Goal: Register for event/course

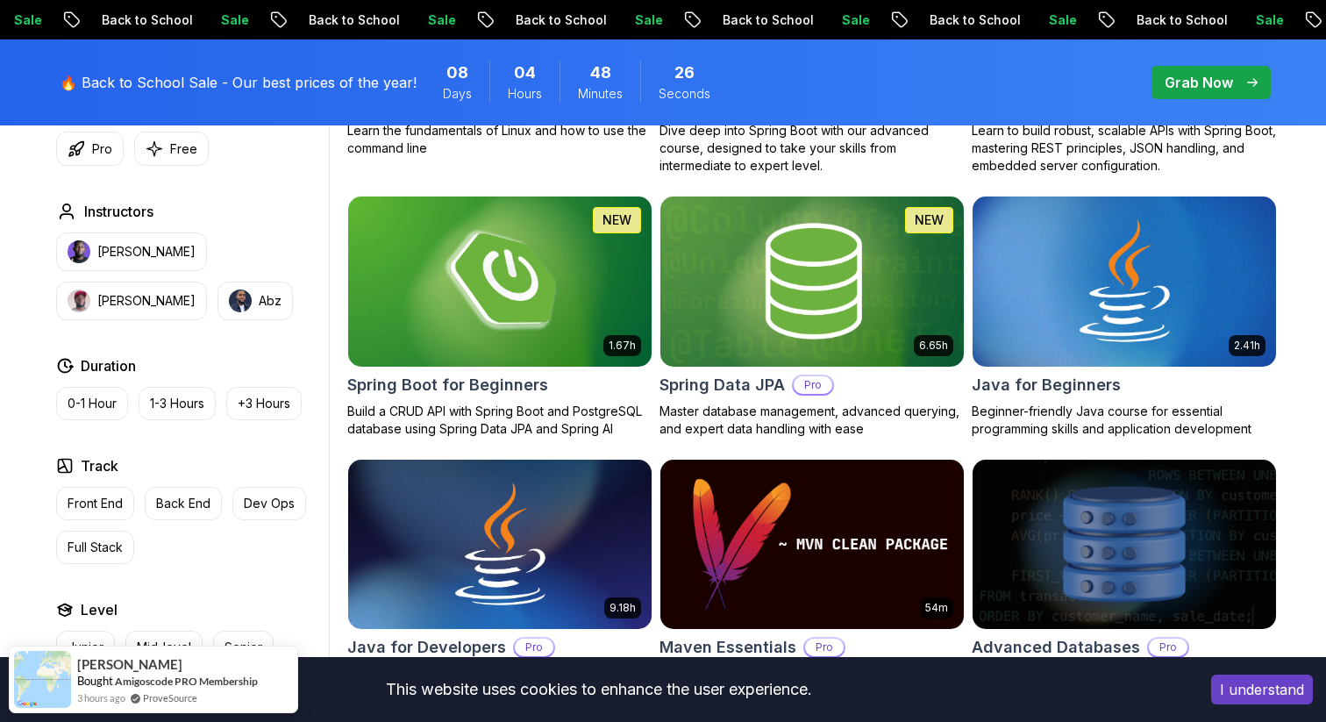
scroll to position [761, 0]
click at [458, 325] on img at bounding box center [499, 281] width 318 height 178
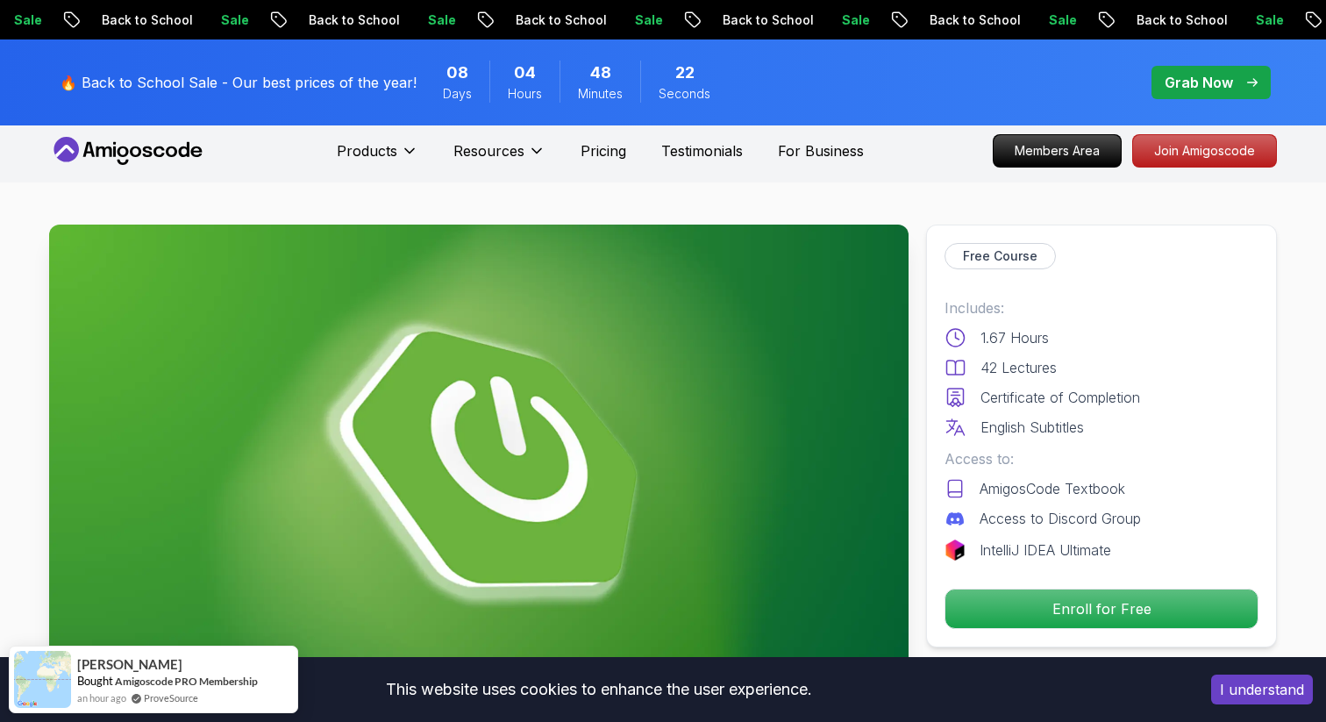
scroll to position [9, 0]
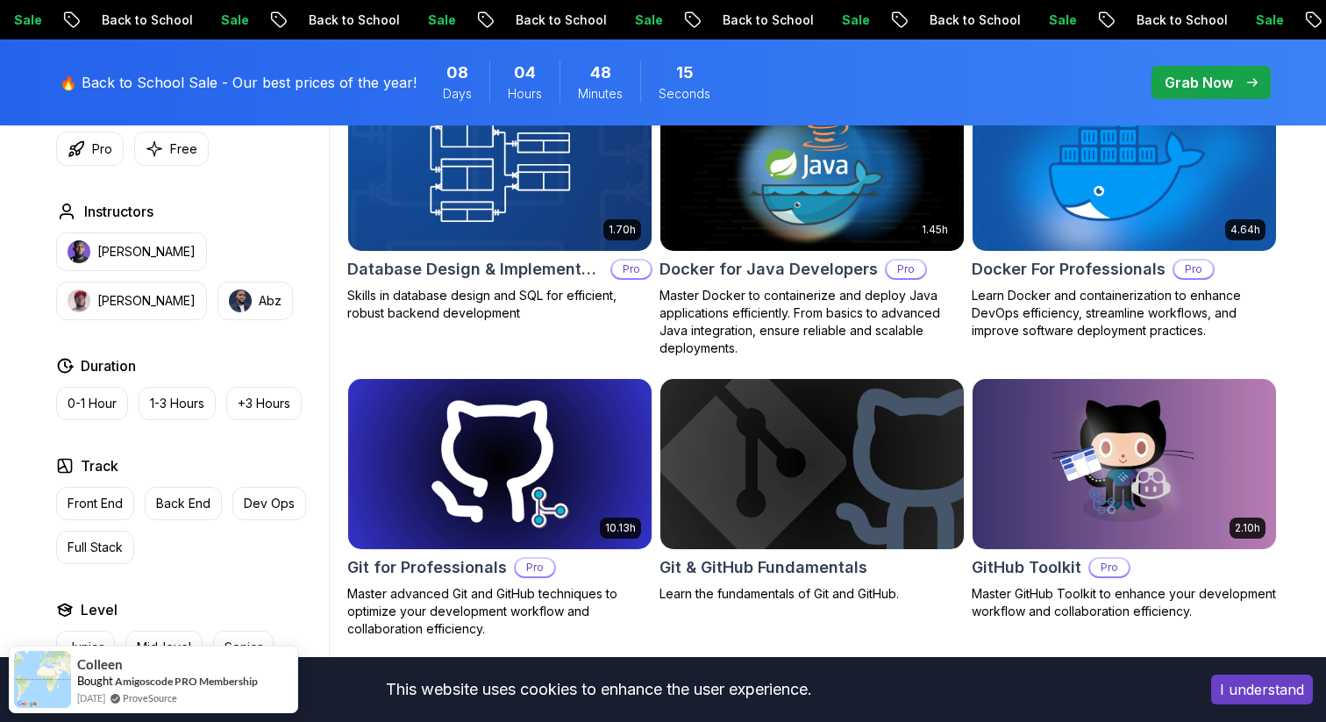
scroll to position [1685, 0]
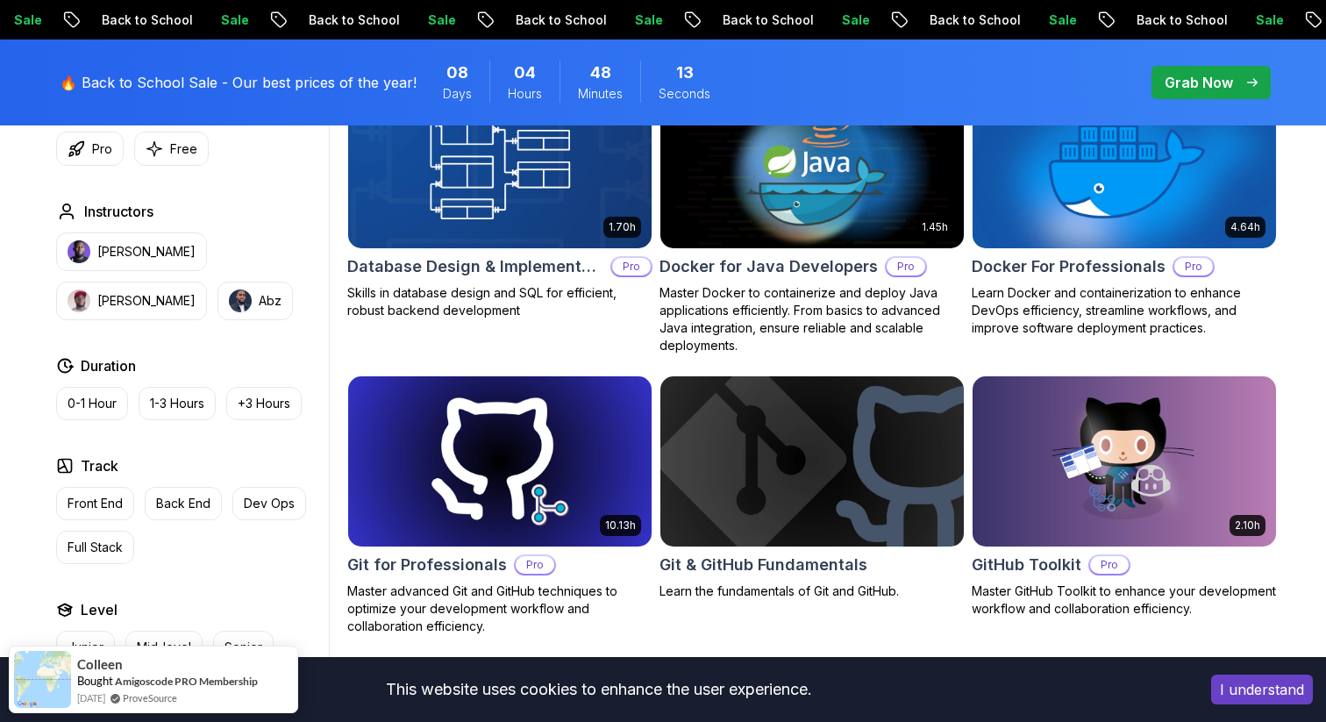
click at [809, 277] on h2 "Docker for Java Developers" at bounding box center [768, 266] width 218 height 25
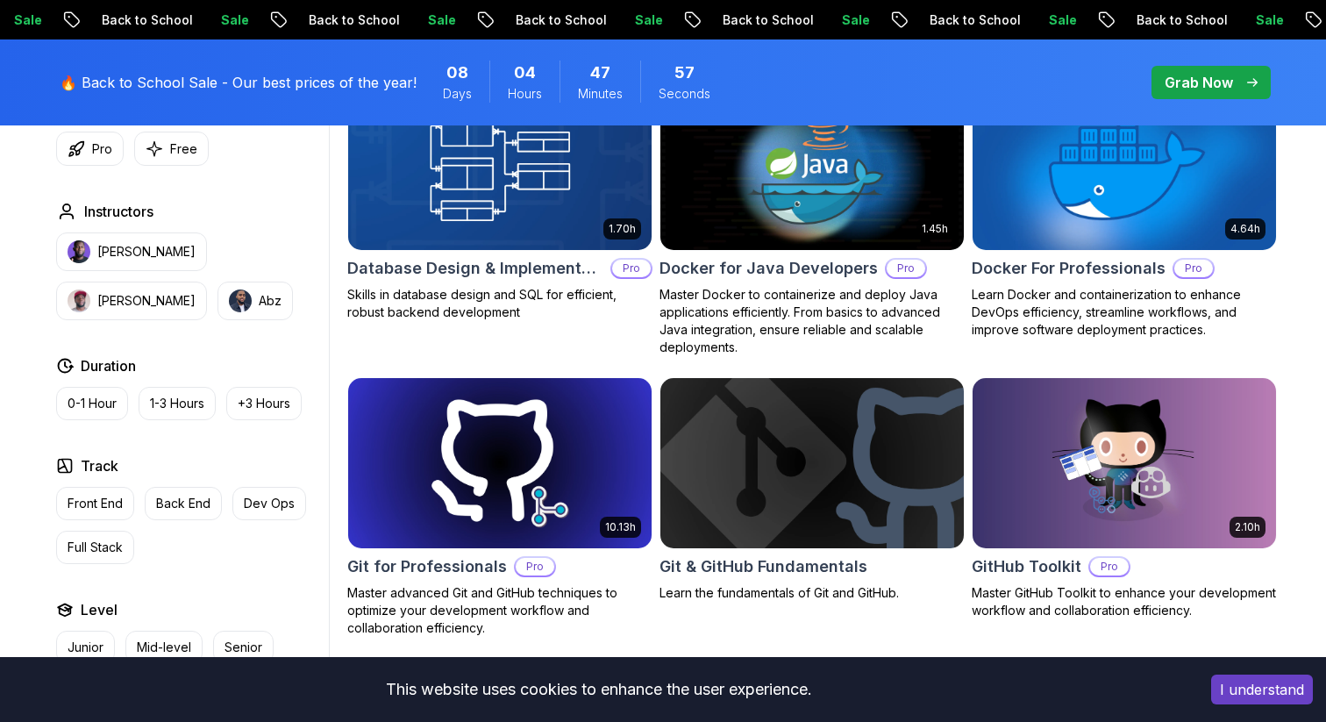
scroll to position [1685, 0]
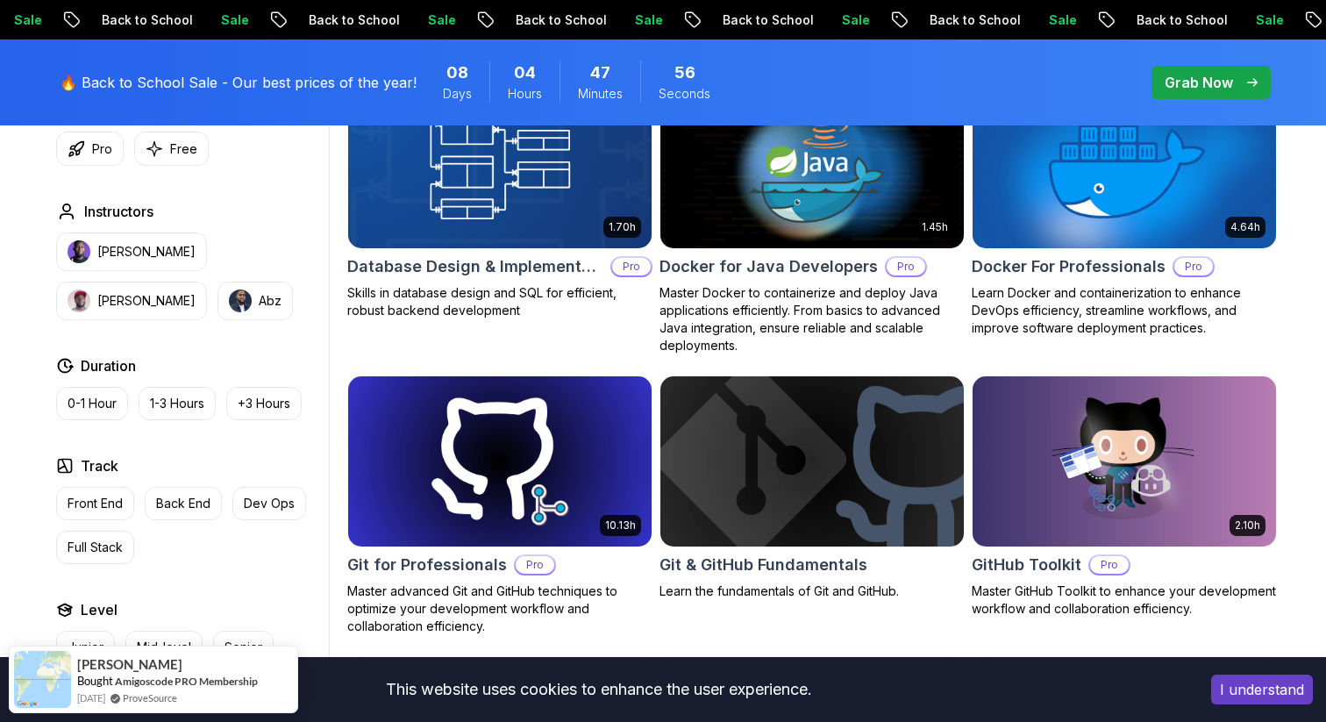
click at [1186, 84] on p "Grab Now" at bounding box center [1199, 82] width 68 height 21
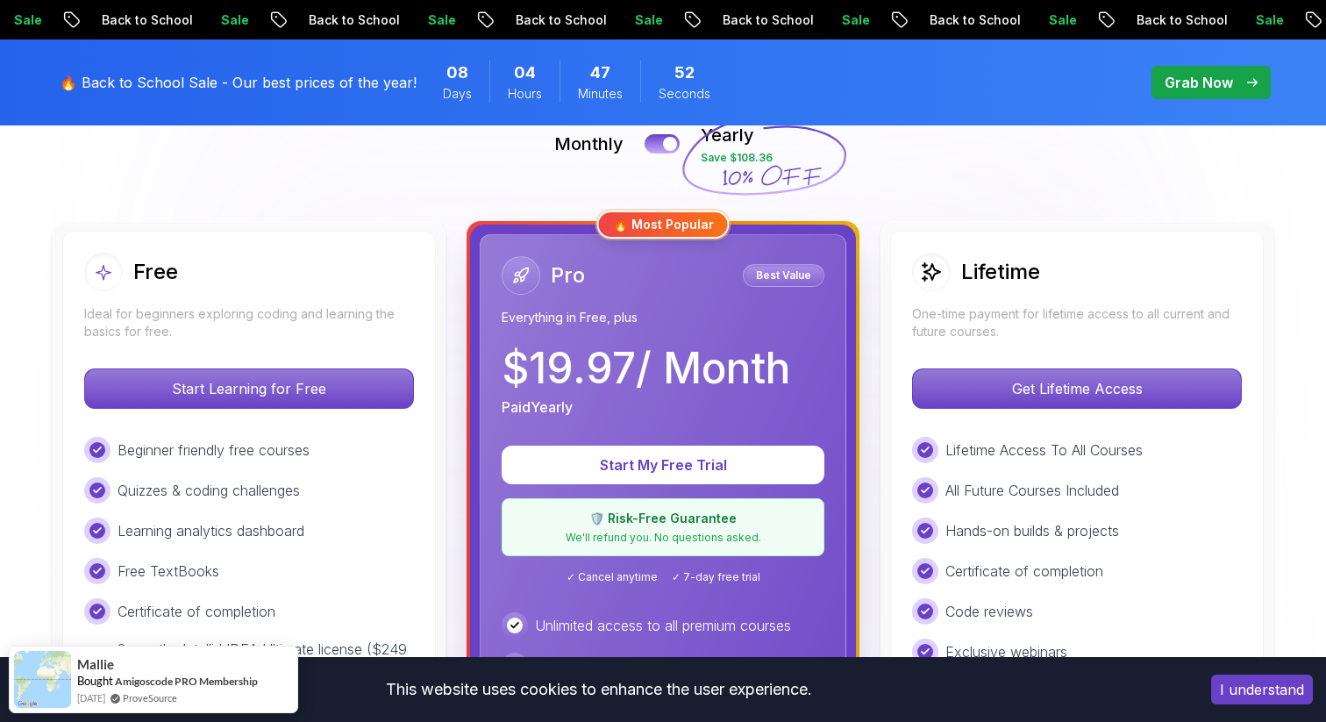
scroll to position [429, 0]
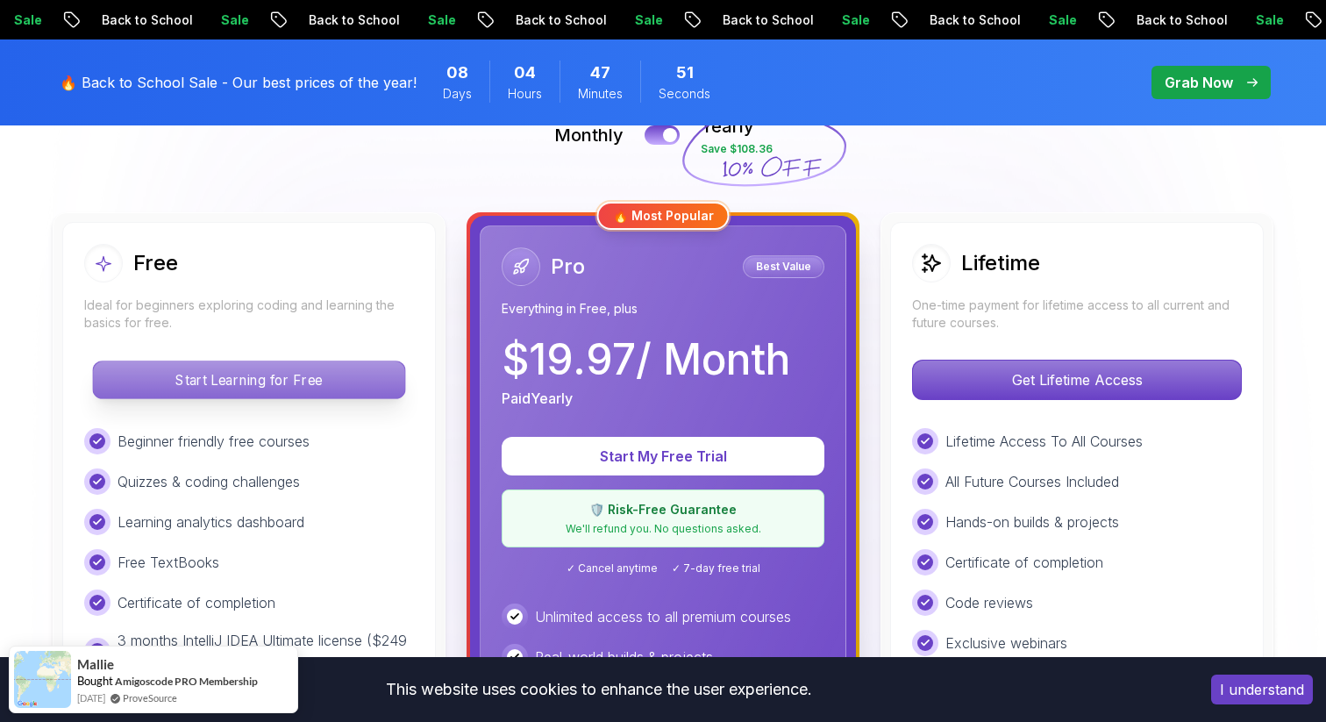
click at [268, 372] on p "Start Learning for Free" at bounding box center [248, 379] width 311 height 37
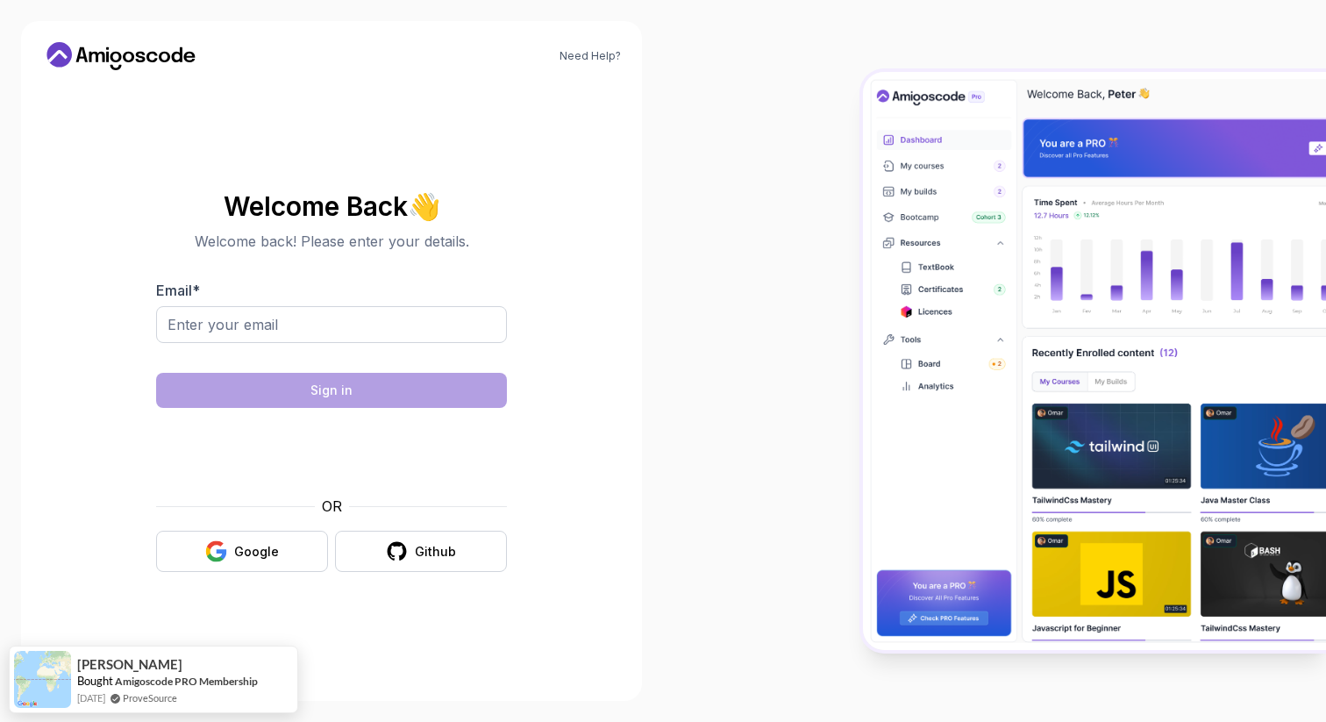
click at [201, 529] on div "OR Google Github" at bounding box center [331, 533] width 351 height 76
click at [203, 547] on button "Google" at bounding box center [242, 551] width 172 height 41
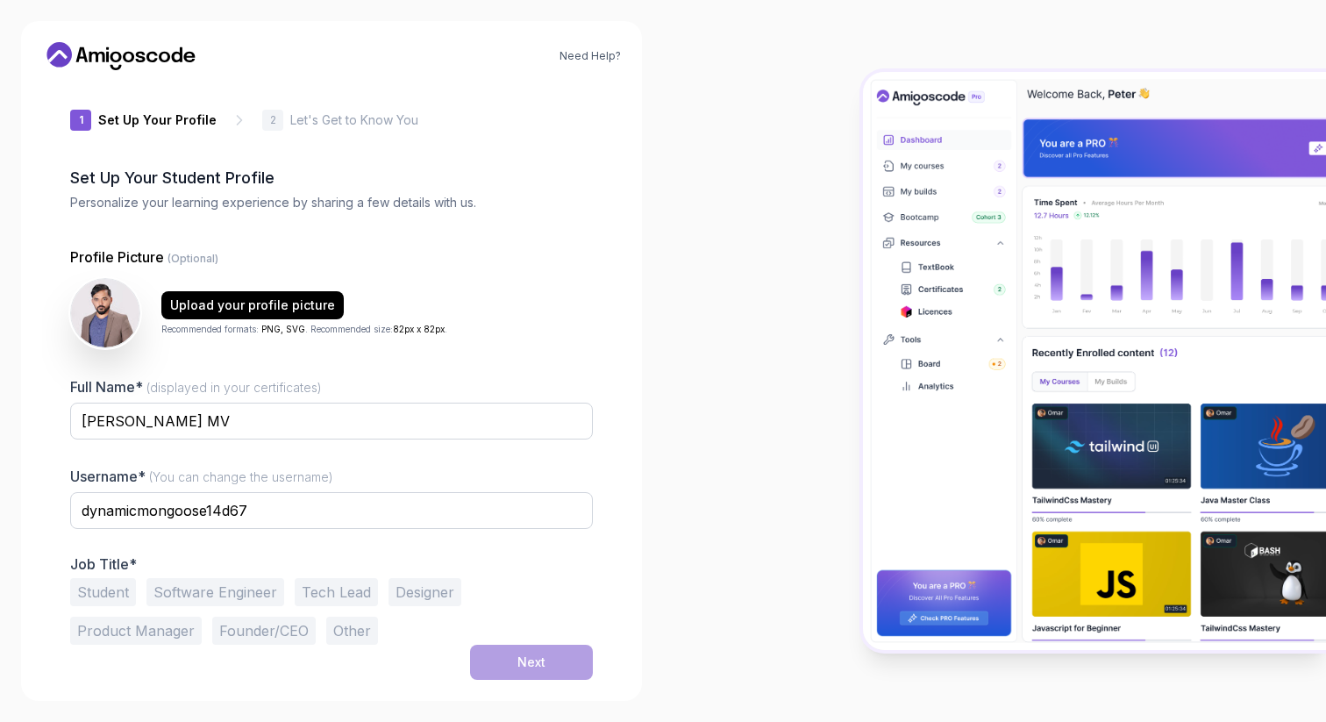
scroll to position [5, 0]
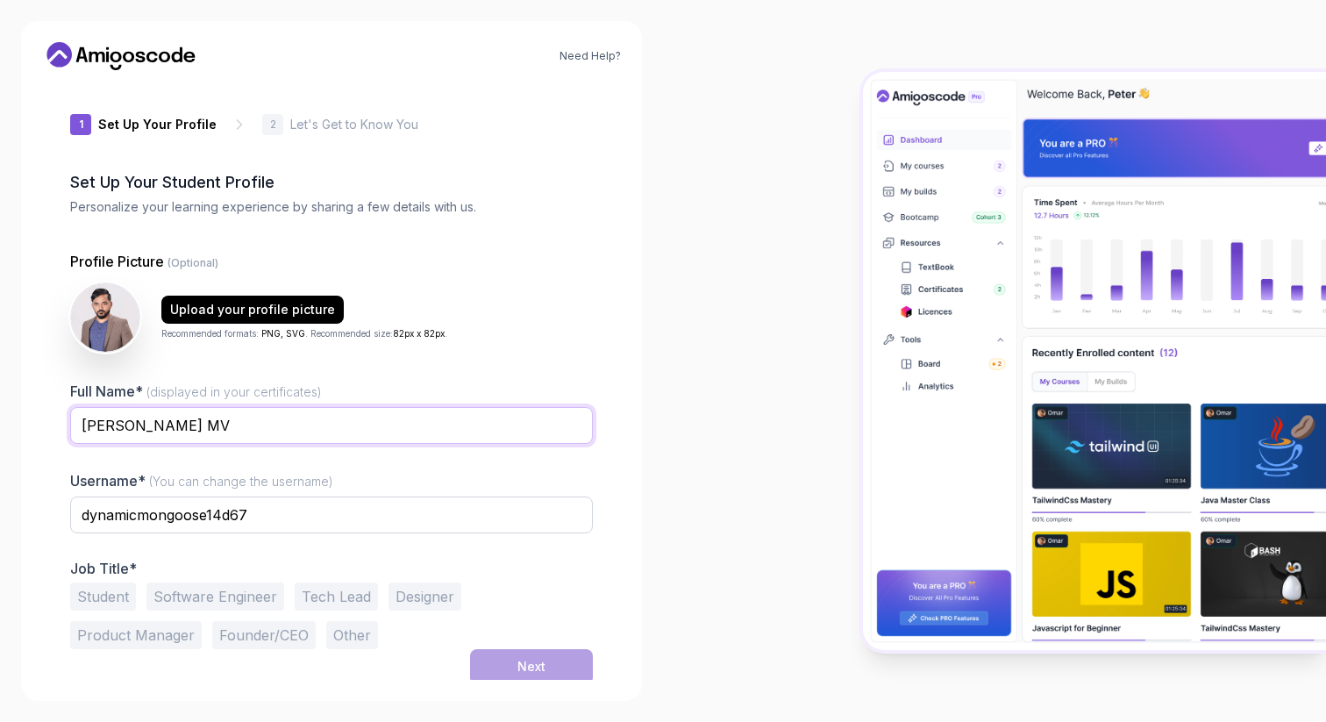
click at [127, 430] on input "[PERSON_NAME] MV" at bounding box center [331, 425] width 523 height 37
click at [113, 514] on input "dynamicmongoose14d67" at bounding box center [331, 514] width 523 height 37
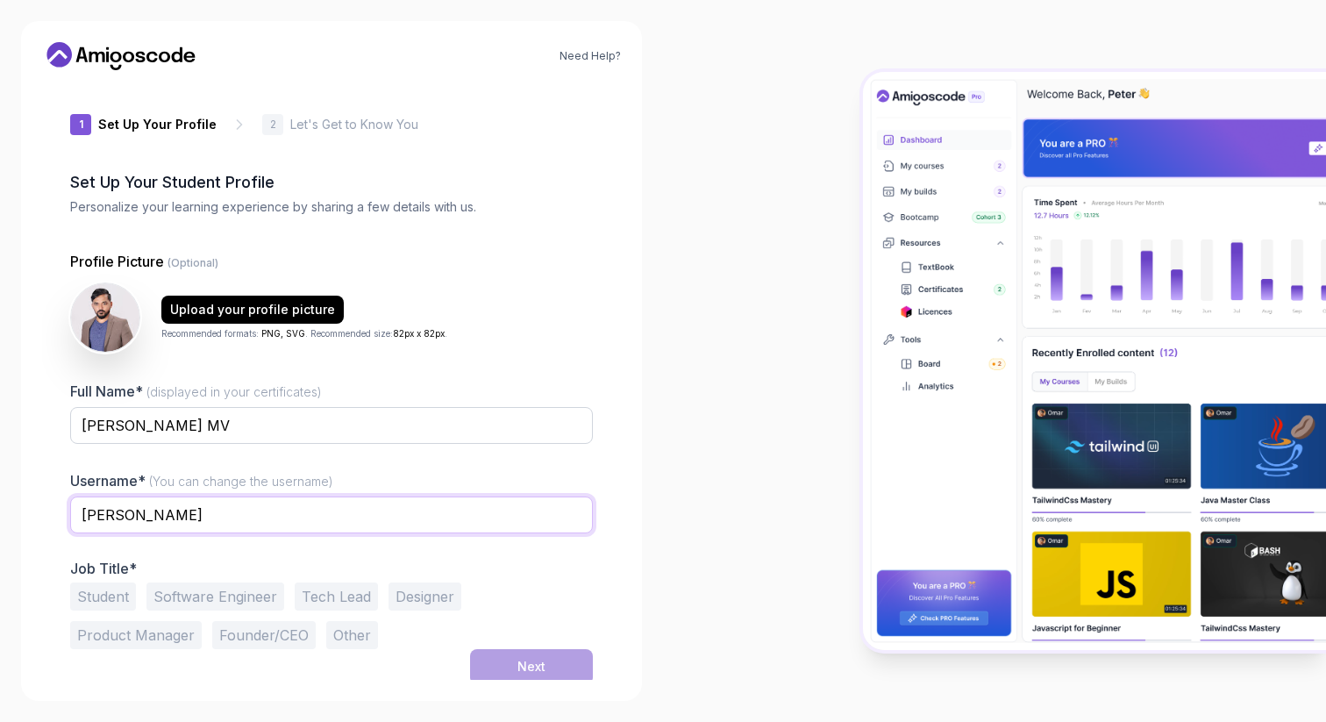
type input "[PERSON_NAME]"
click at [689, 513] on div at bounding box center [994, 361] width 663 height 722
click at [206, 594] on button "Software Engineer" at bounding box center [215, 596] width 138 height 28
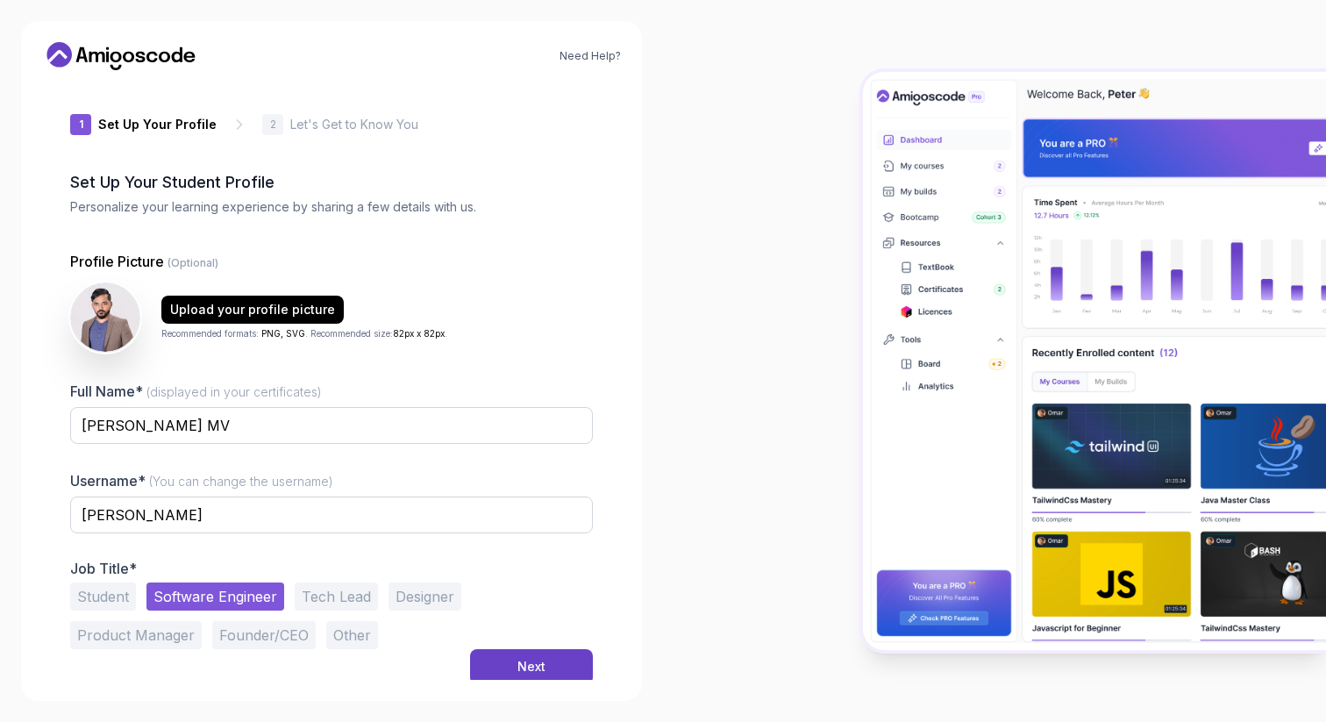
scroll to position [10, 0]
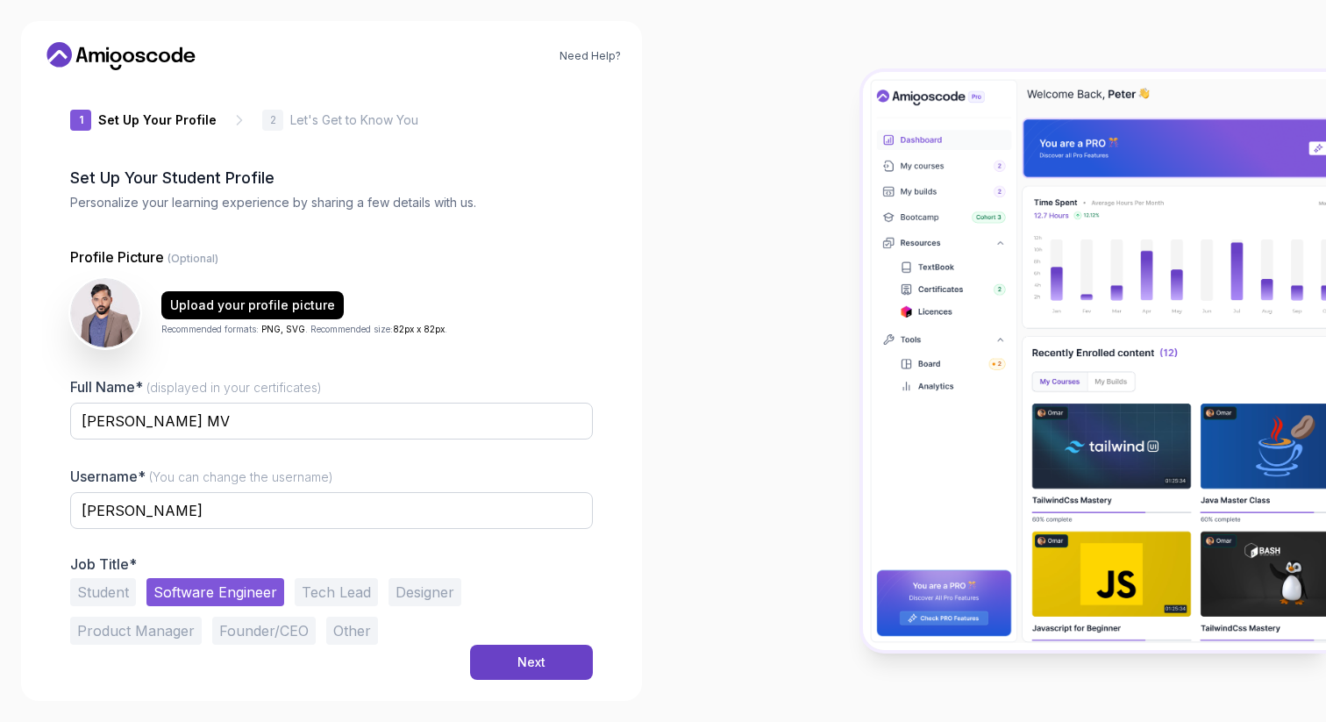
click at [324, 589] on button "Tech Lead" at bounding box center [336, 592] width 83 height 28
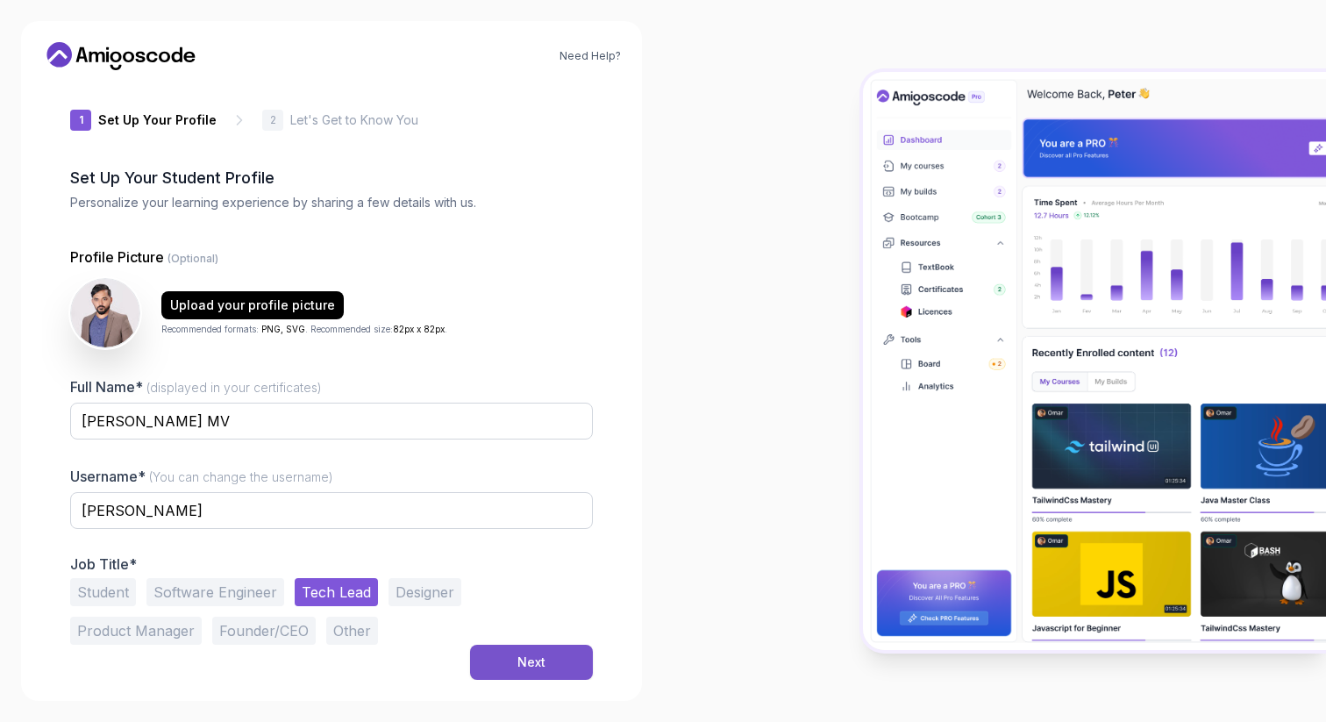
click at [527, 654] on div "Next" at bounding box center [531, 662] width 28 height 18
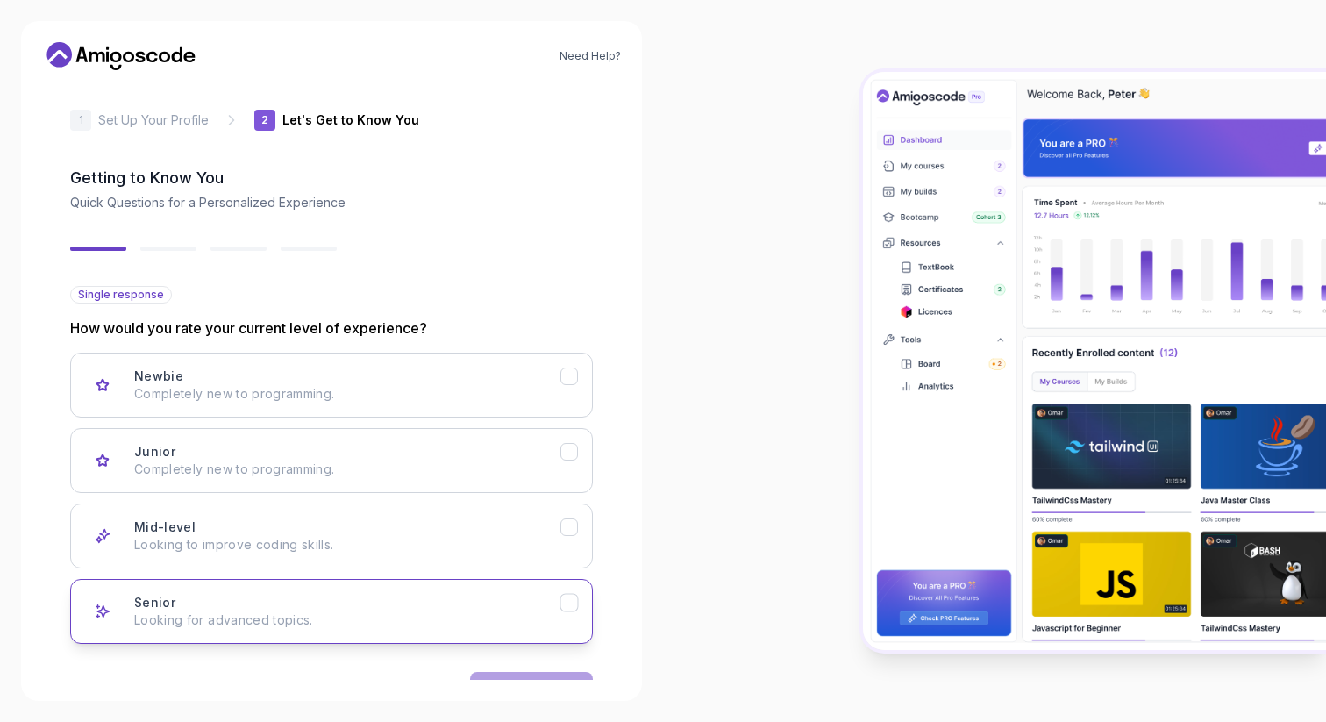
click at [254, 600] on div "Senior Looking for advanced topics." at bounding box center [347, 611] width 426 height 35
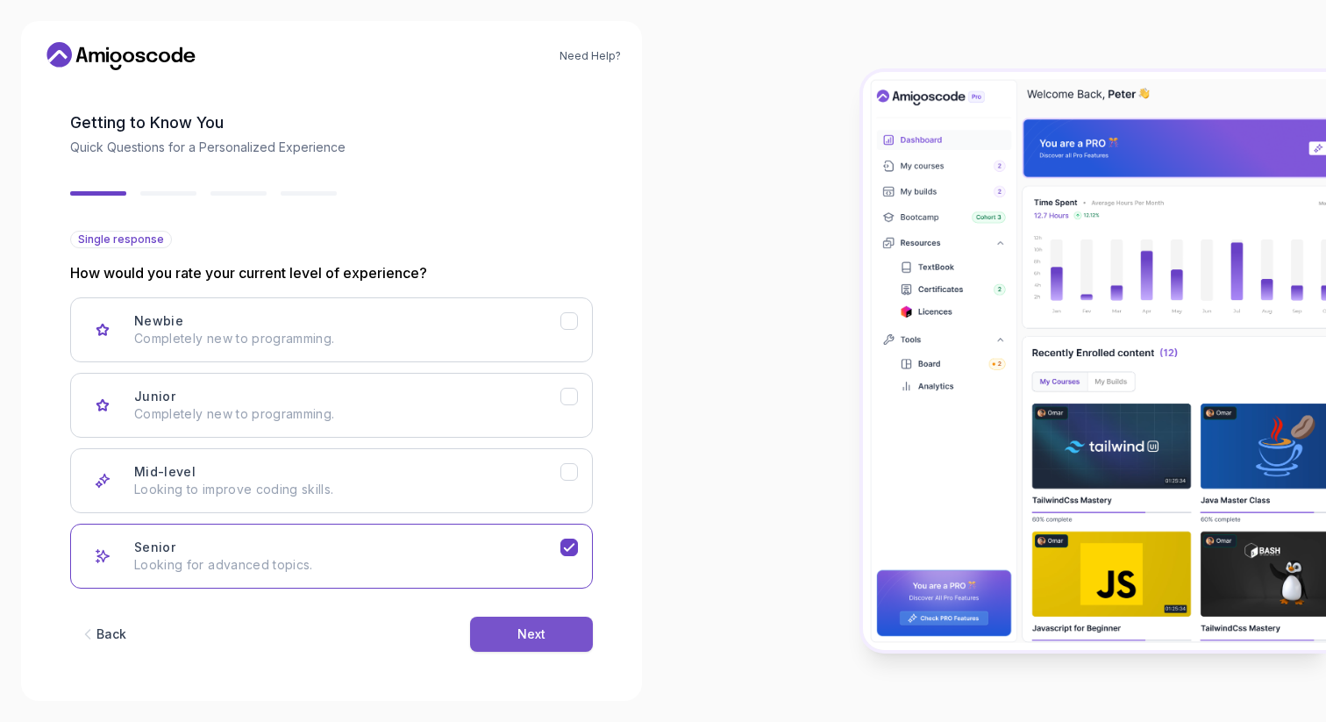
click at [527, 636] on div "Next" at bounding box center [531, 634] width 28 height 18
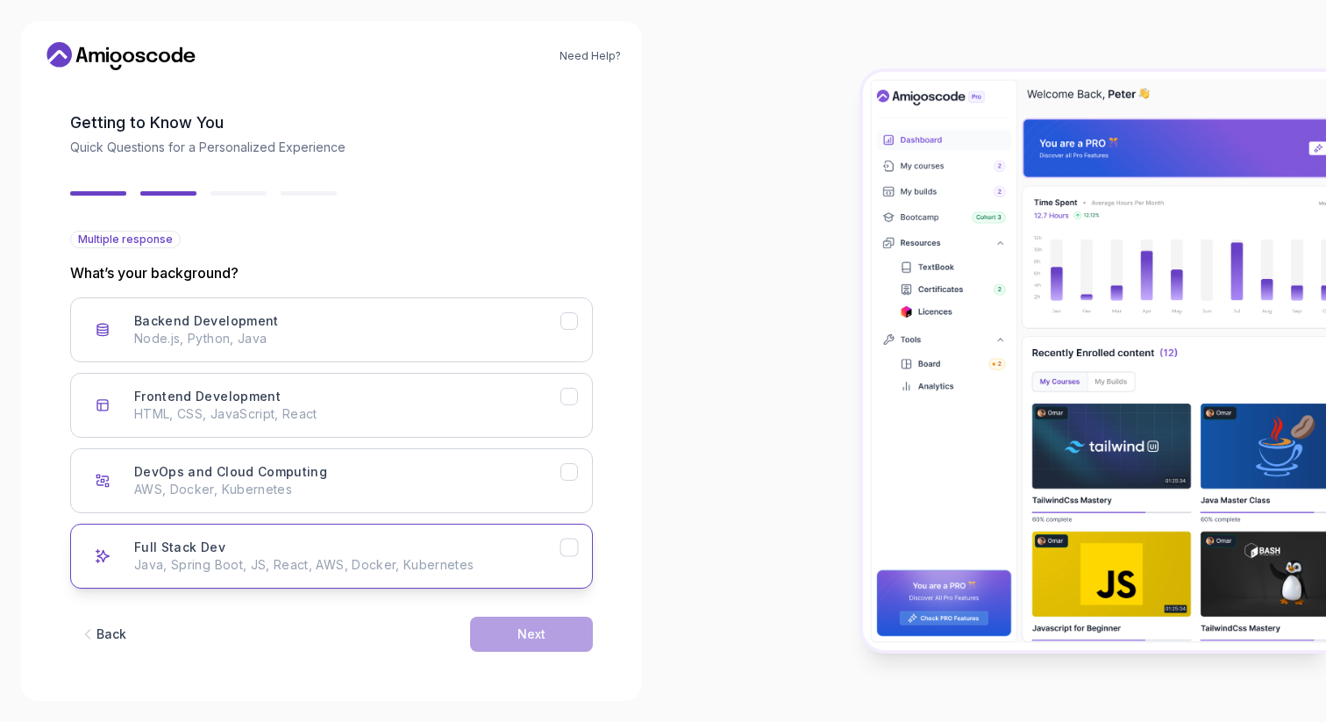
click at [294, 543] on div "Full Stack Dev Java, Spring Boot, JS, React, AWS, Docker, Kubernetes" at bounding box center [347, 555] width 426 height 35
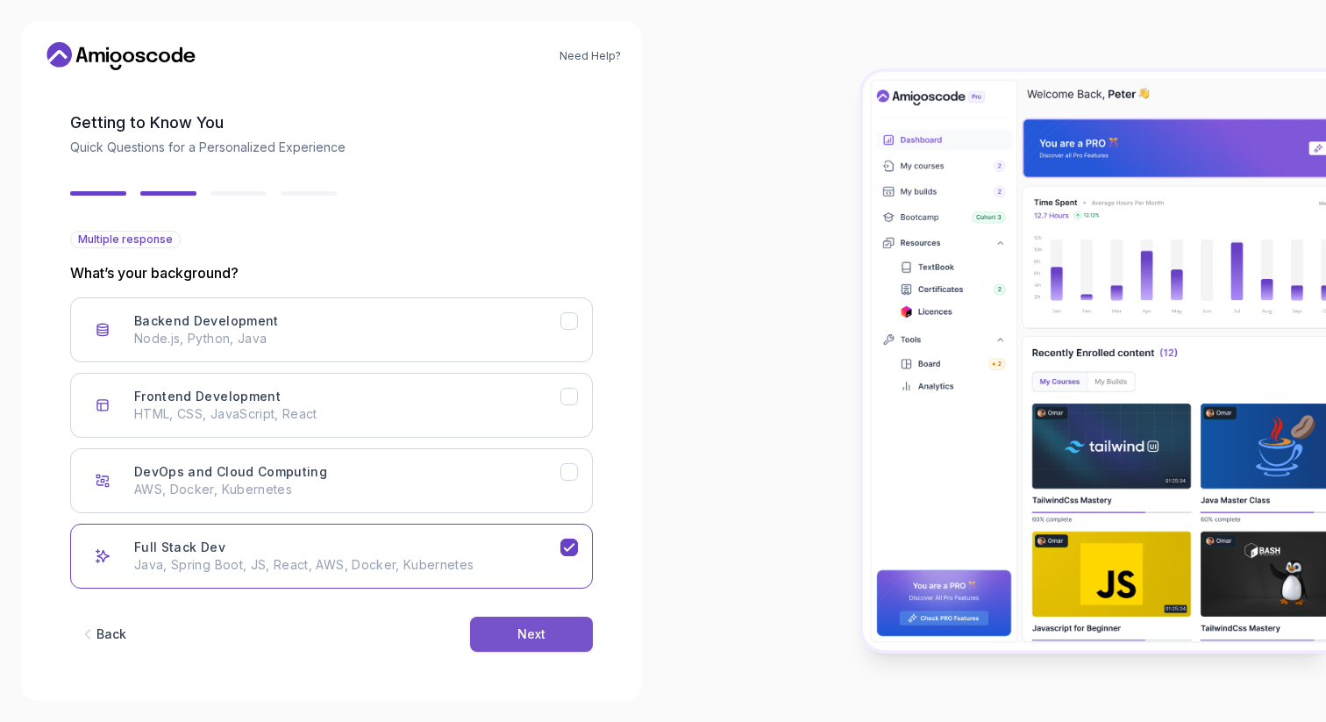
click at [530, 642] on div "Next" at bounding box center [531, 634] width 28 height 18
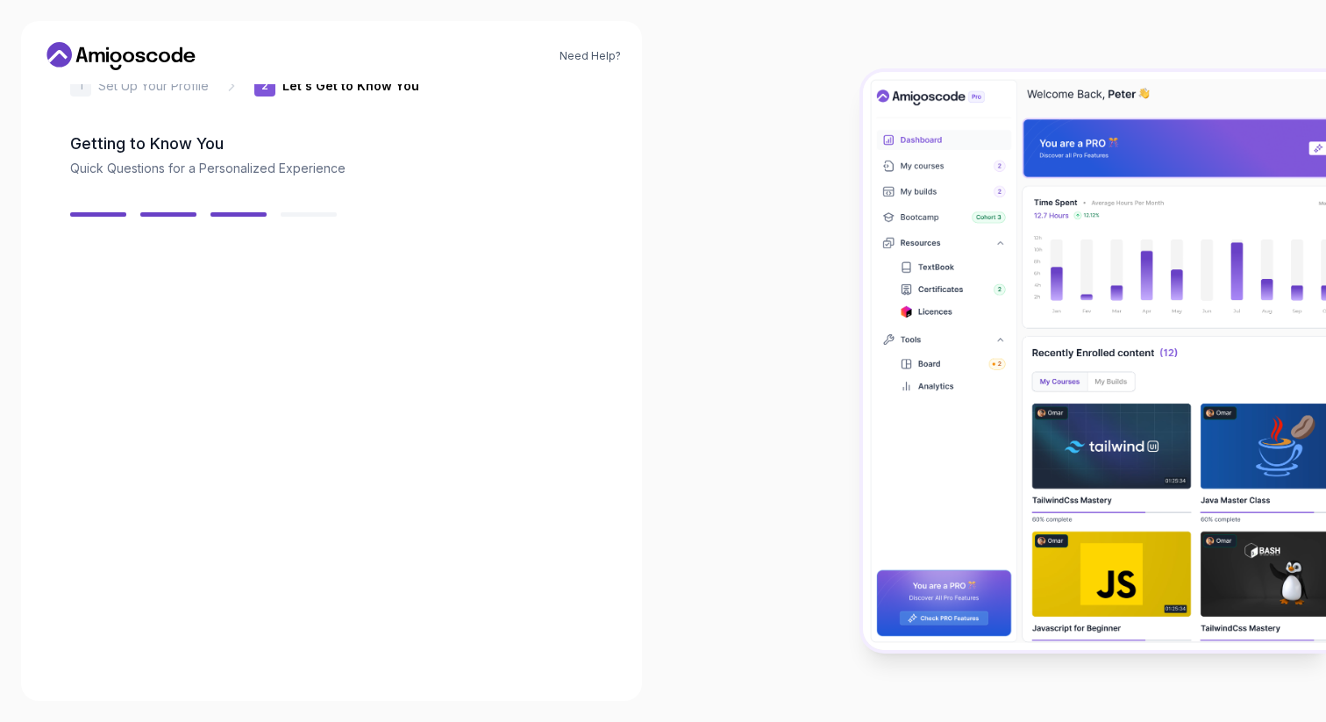
scroll to position [44, 0]
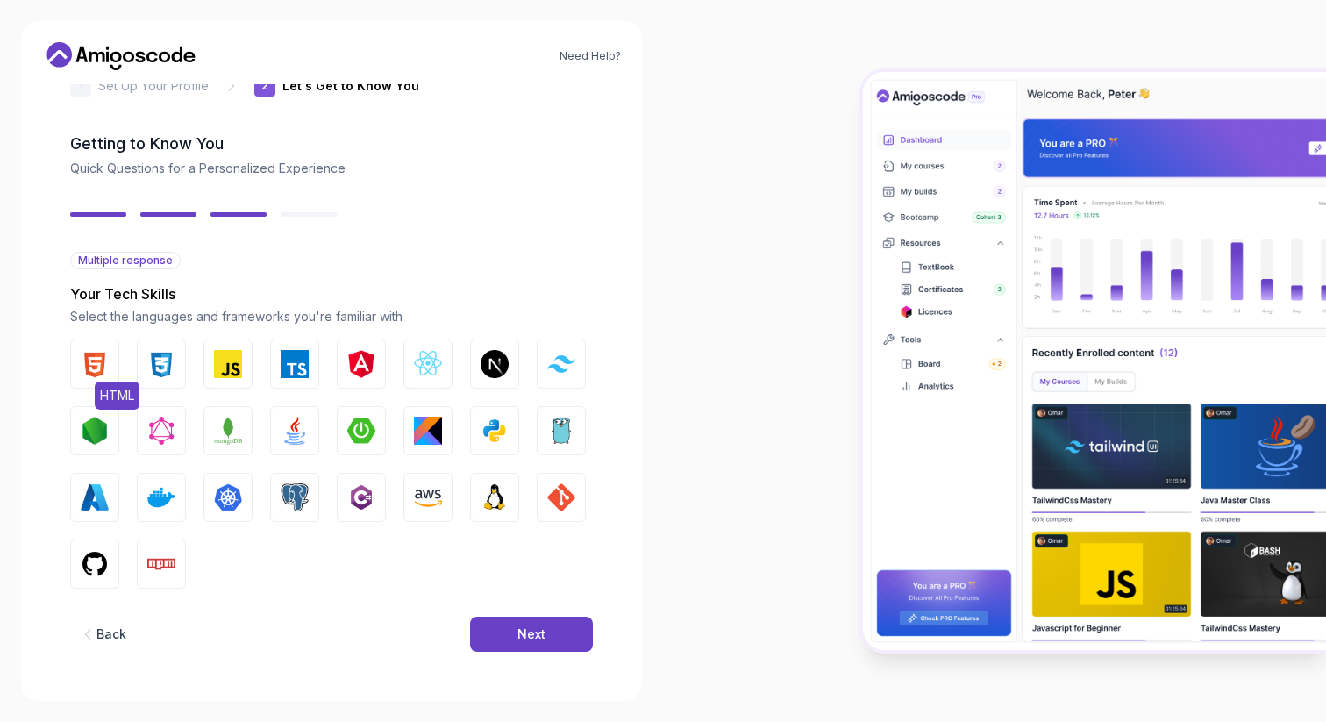
click at [101, 357] on img "button" at bounding box center [95, 364] width 28 height 28
click at [159, 358] on img "button" at bounding box center [161, 364] width 28 height 28
click at [234, 358] on img "button" at bounding box center [228, 364] width 28 height 28
click at [289, 360] on img "button" at bounding box center [295, 364] width 28 height 28
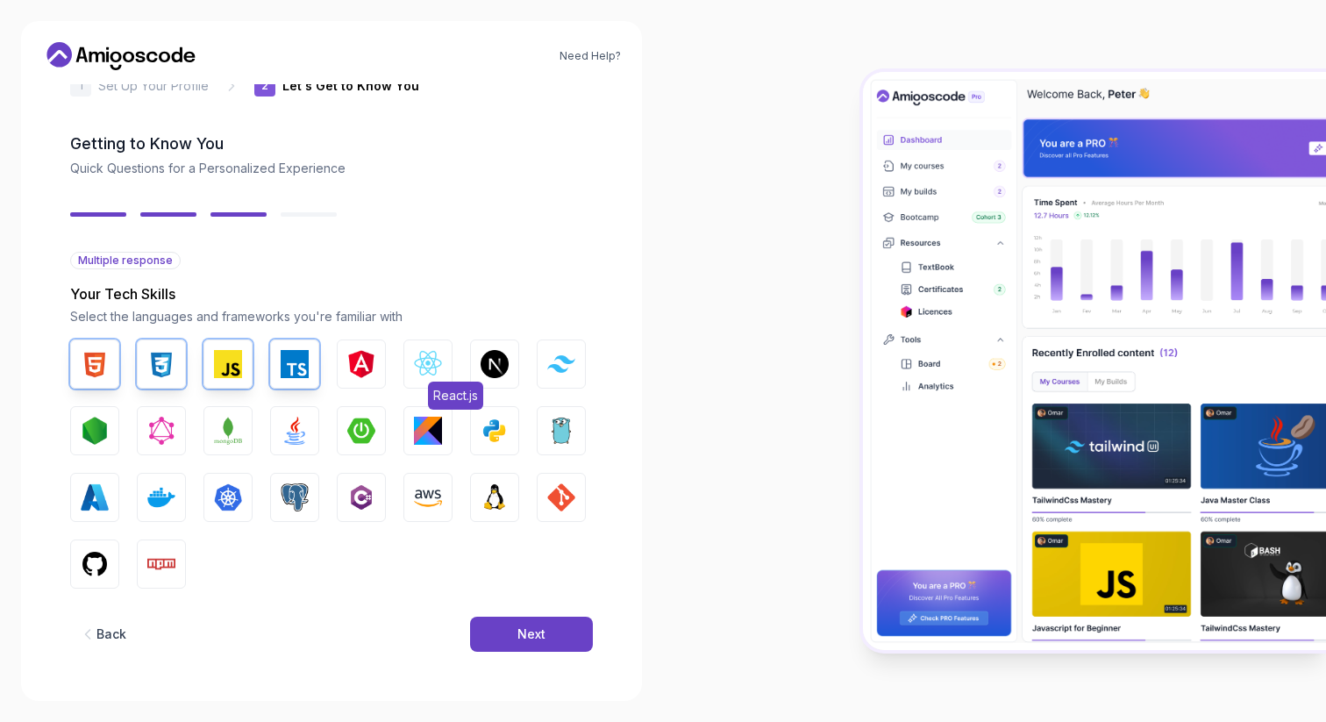
click at [419, 362] on img "button" at bounding box center [428, 364] width 28 height 28
click at [502, 368] on img "button" at bounding box center [495, 364] width 28 height 28
click at [549, 367] on img "button" at bounding box center [561, 363] width 28 height 17
click at [168, 434] on img "button" at bounding box center [161, 431] width 28 height 28
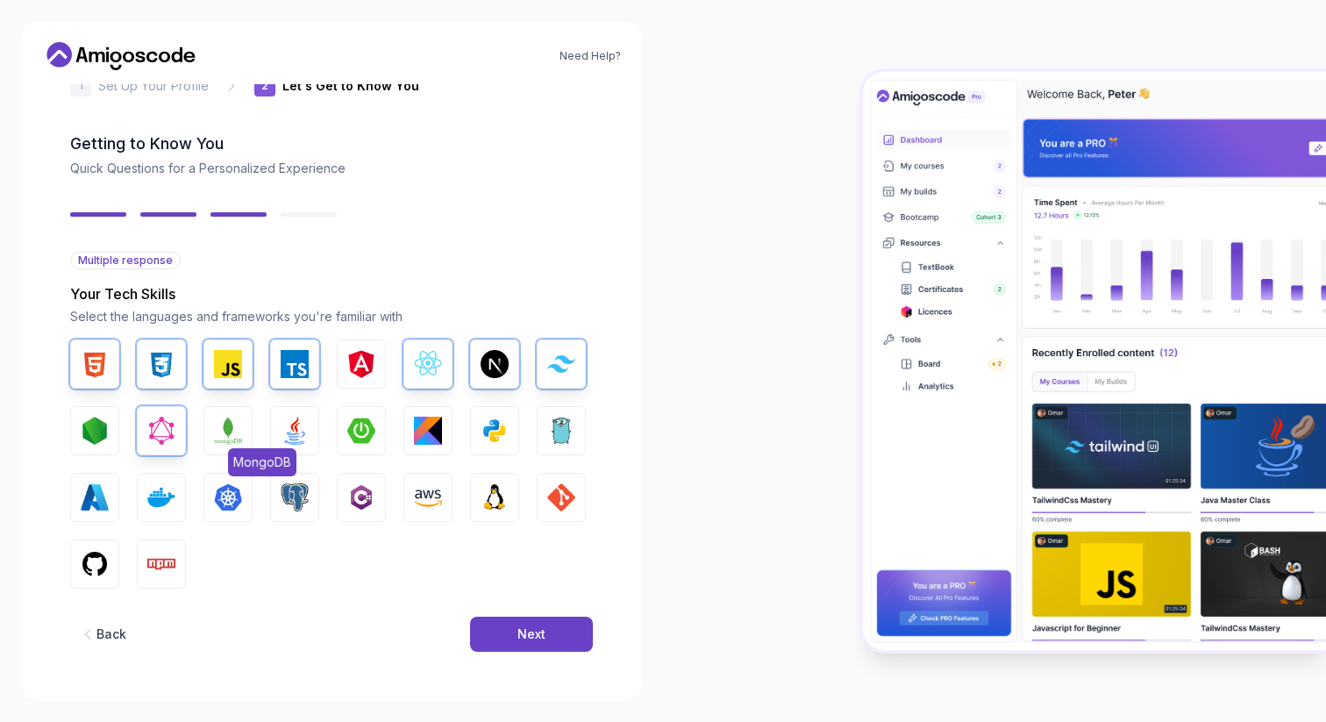
click at [221, 430] on img "button" at bounding box center [228, 431] width 28 height 28
click at [274, 431] on button "Java" at bounding box center [294, 430] width 49 height 49
click at [360, 433] on img "button" at bounding box center [361, 431] width 28 height 28
click at [417, 433] on img "button" at bounding box center [428, 431] width 28 height 28
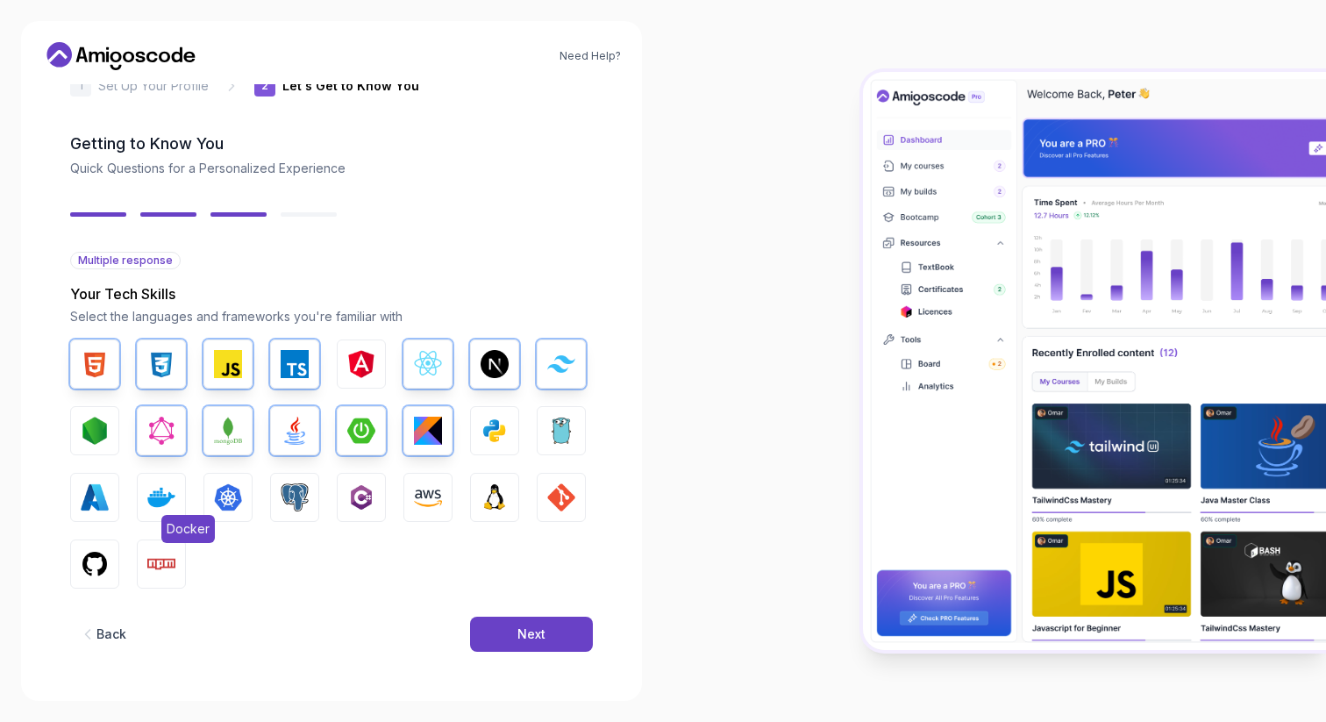
click at [170, 504] on img "button" at bounding box center [161, 497] width 28 height 28
click at [229, 501] on img "button" at bounding box center [228, 497] width 28 height 28
click at [301, 488] on img "button" at bounding box center [295, 497] width 28 height 28
click at [417, 495] on img "button" at bounding box center [428, 497] width 28 height 28
click at [510, 493] on button "Linux" at bounding box center [494, 497] width 49 height 49
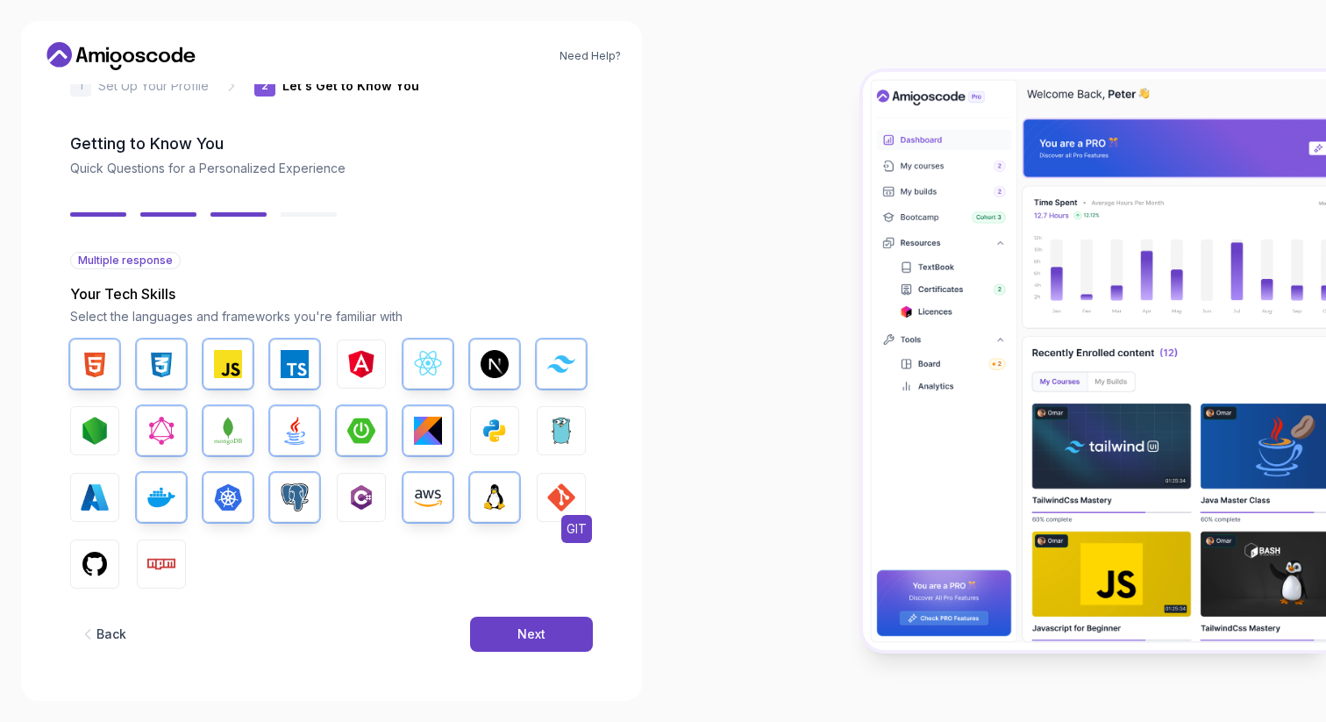
click at [553, 493] on img "button" at bounding box center [561, 497] width 28 height 28
click at [73, 571] on button "GitHub" at bounding box center [94, 563] width 49 height 49
click at [175, 555] on button "Npm" at bounding box center [161, 563] width 49 height 49
click at [523, 628] on div "Next" at bounding box center [531, 634] width 28 height 18
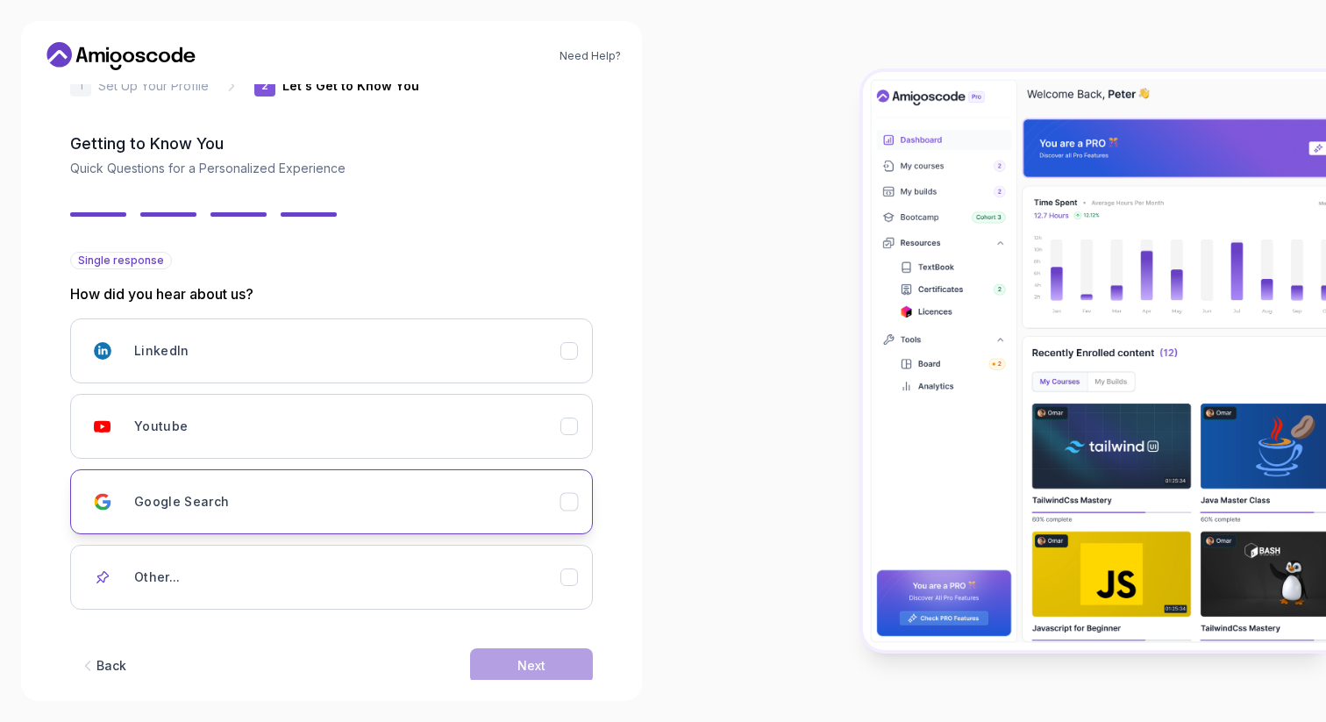
scroll to position [75, 0]
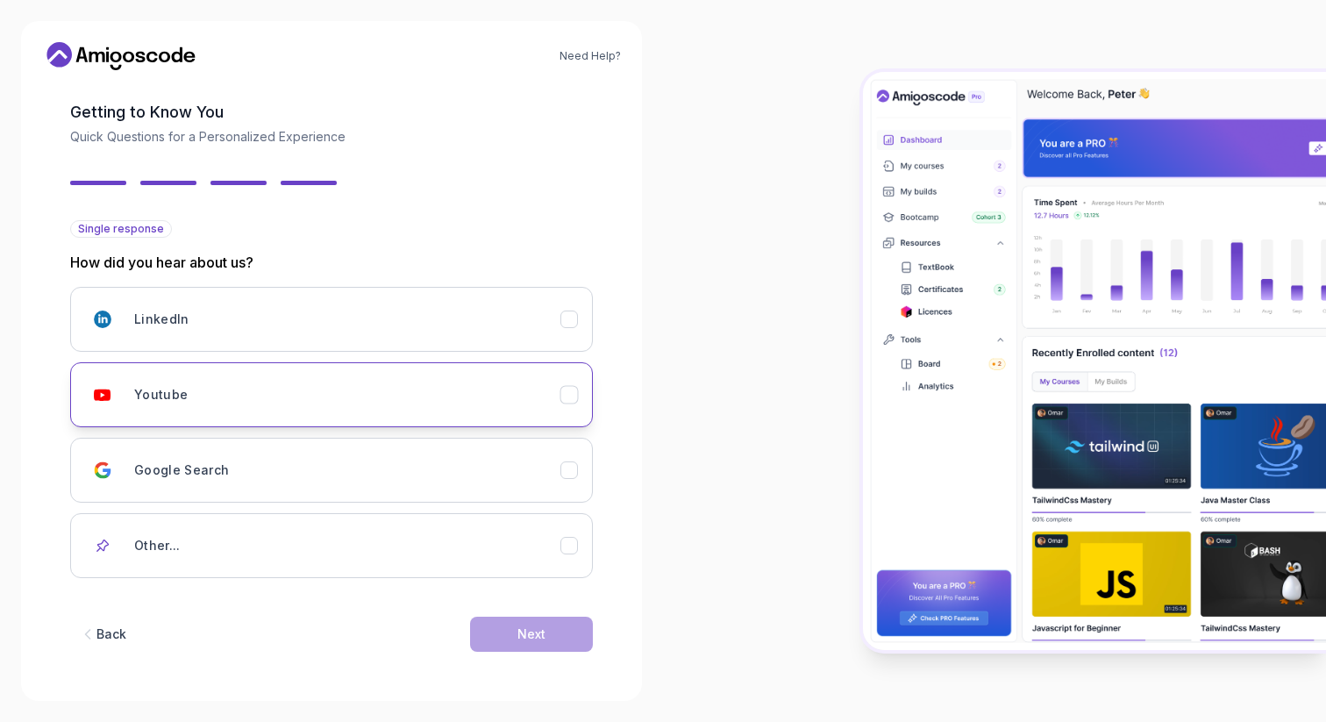
click at [263, 407] on div "Youtube" at bounding box center [347, 394] width 426 height 35
click at [534, 632] on div "Next" at bounding box center [531, 634] width 28 height 18
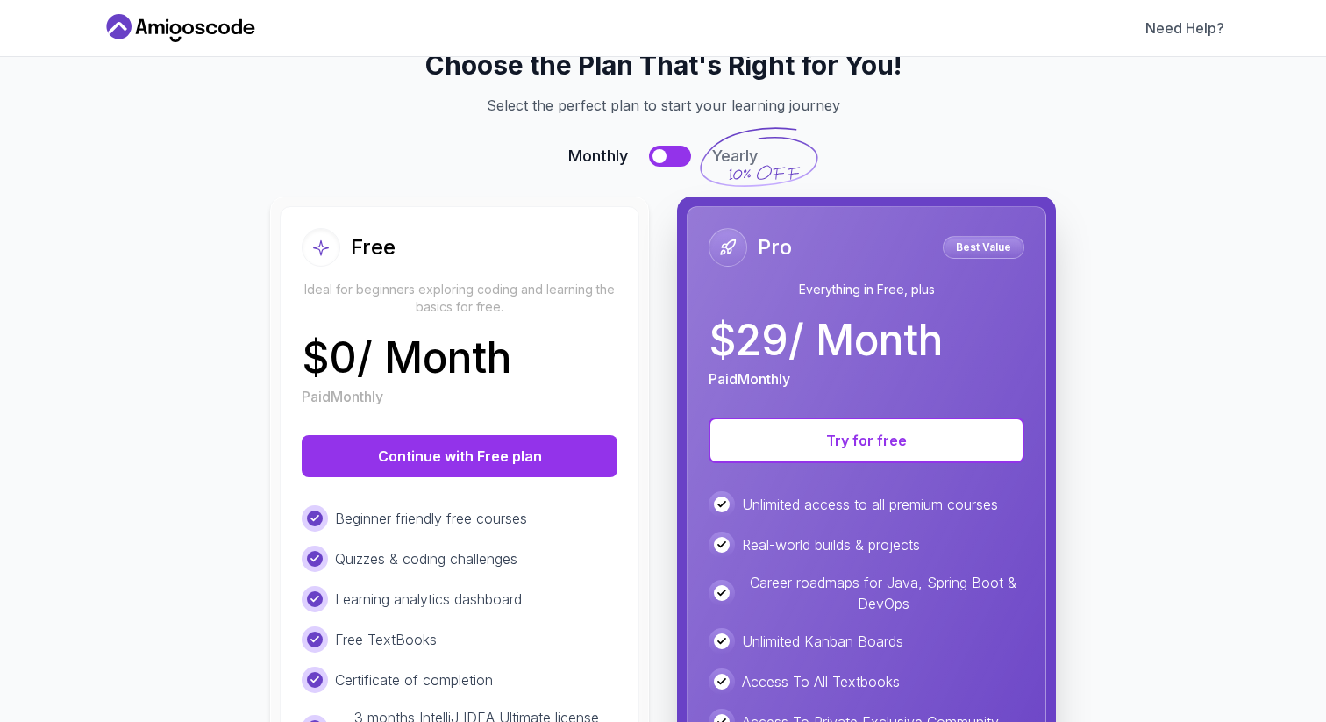
scroll to position [0, 0]
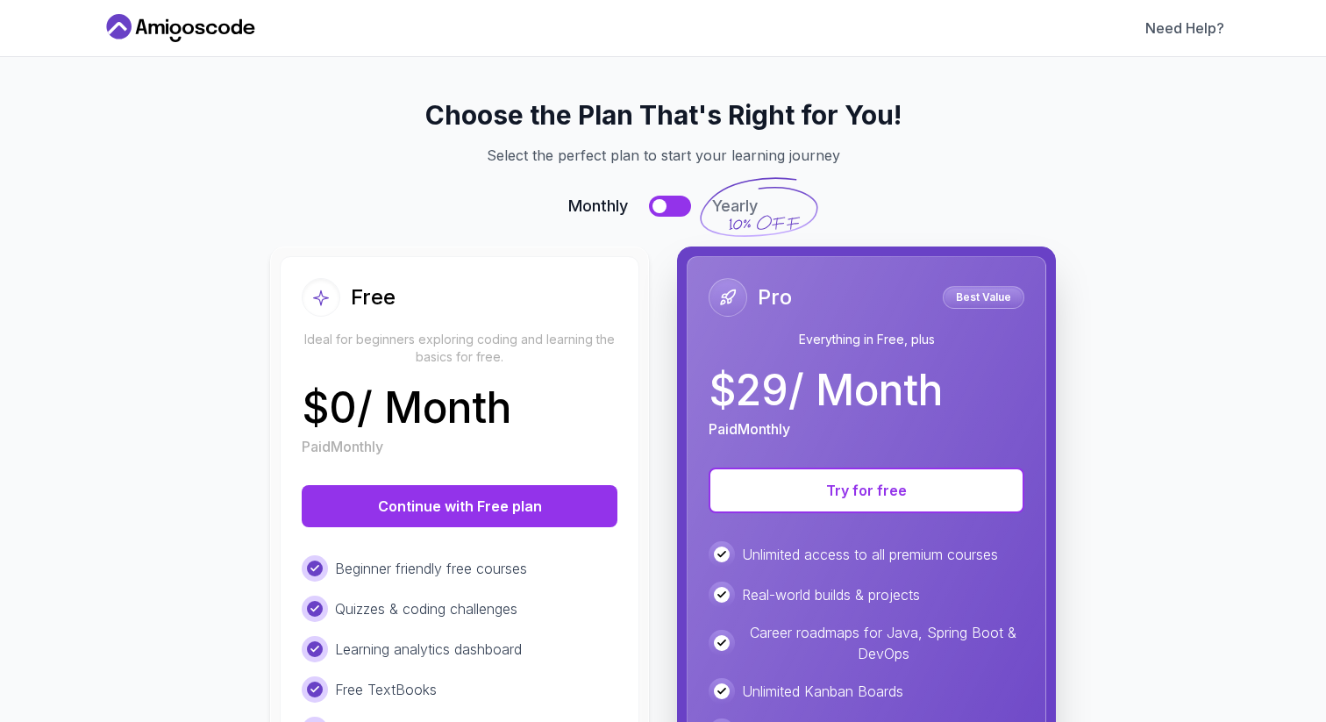
click at [673, 203] on button at bounding box center [670, 206] width 42 height 21
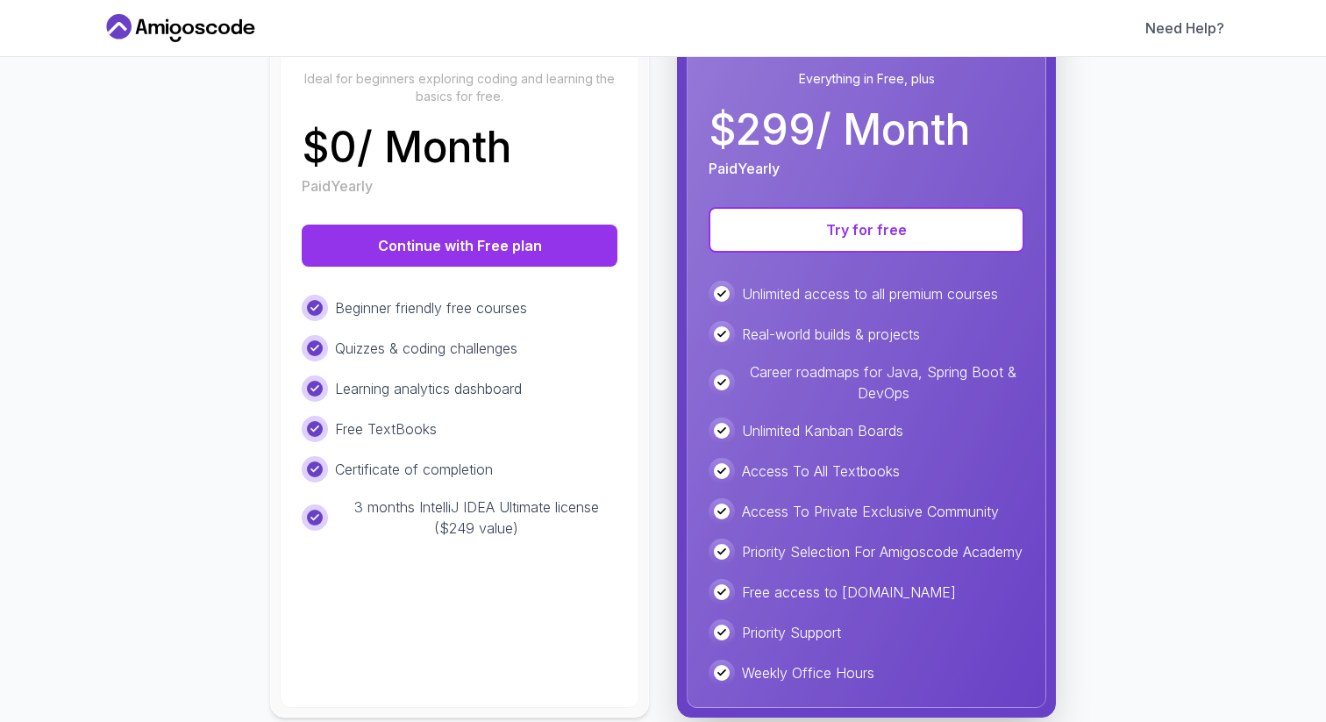
scroll to position [314, 0]
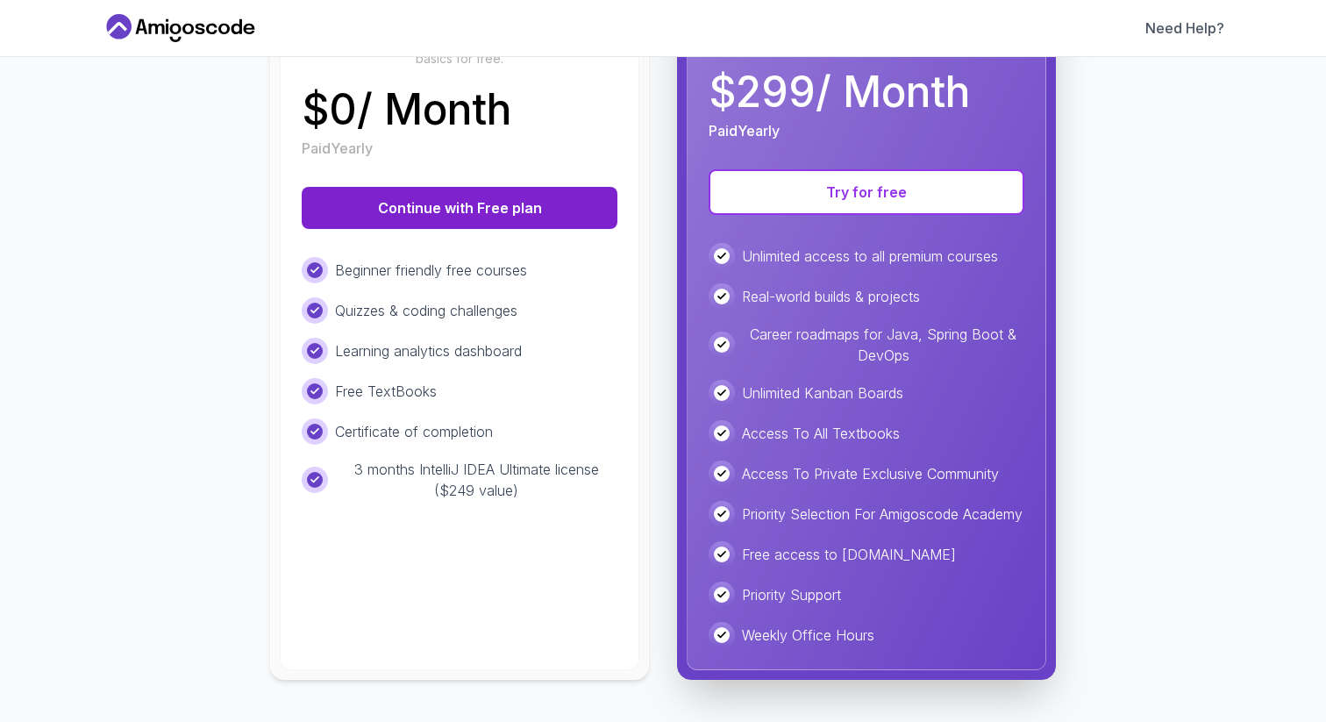
click at [430, 196] on button "Continue with Free plan" at bounding box center [460, 208] width 316 height 42
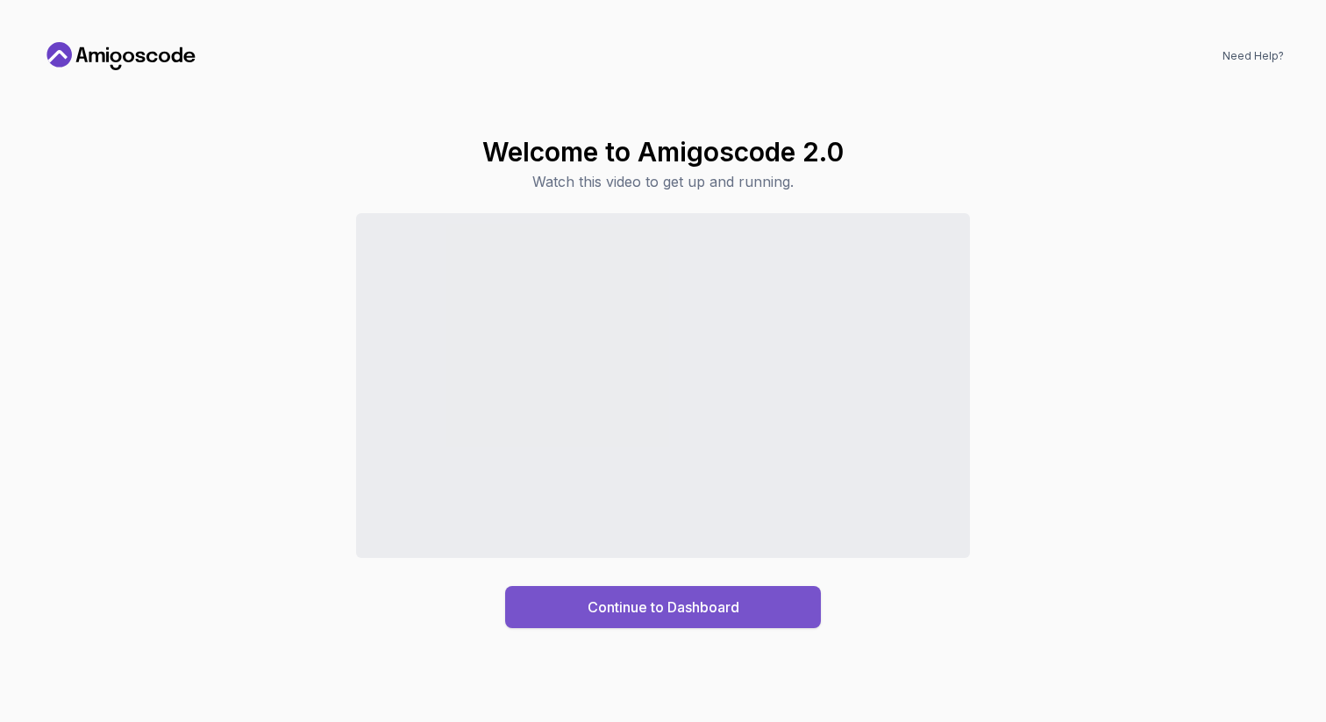
click at [694, 607] on div "Continue to Dashboard" at bounding box center [664, 606] width 152 height 21
